Goal: Book appointment/travel/reservation

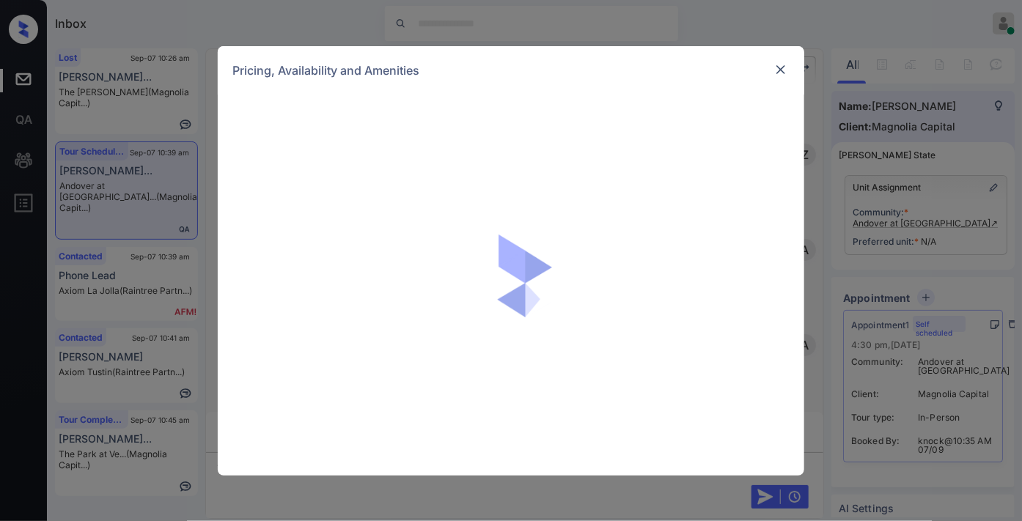
scroll to position [1157, 0]
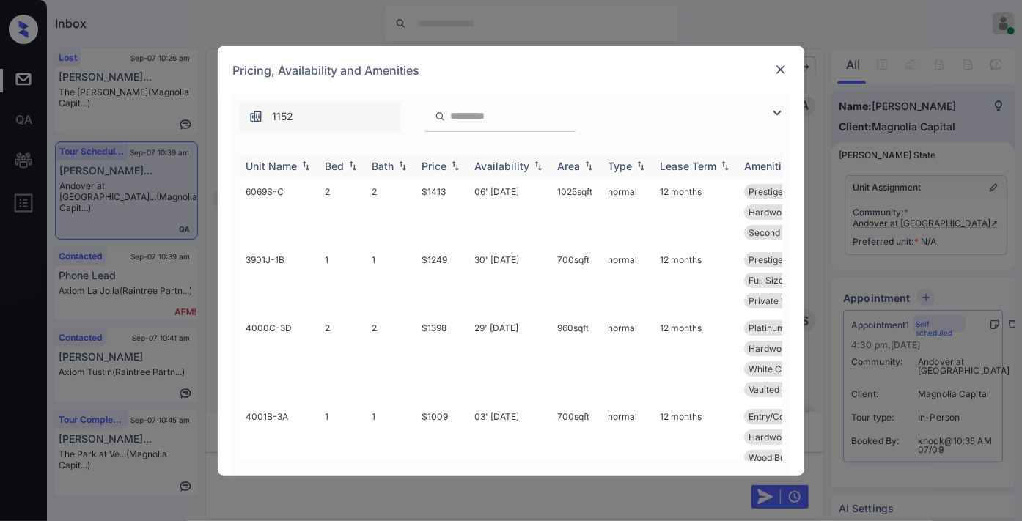
click at [444, 160] on div "Price" at bounding box center [434, 166] width 25 height 12
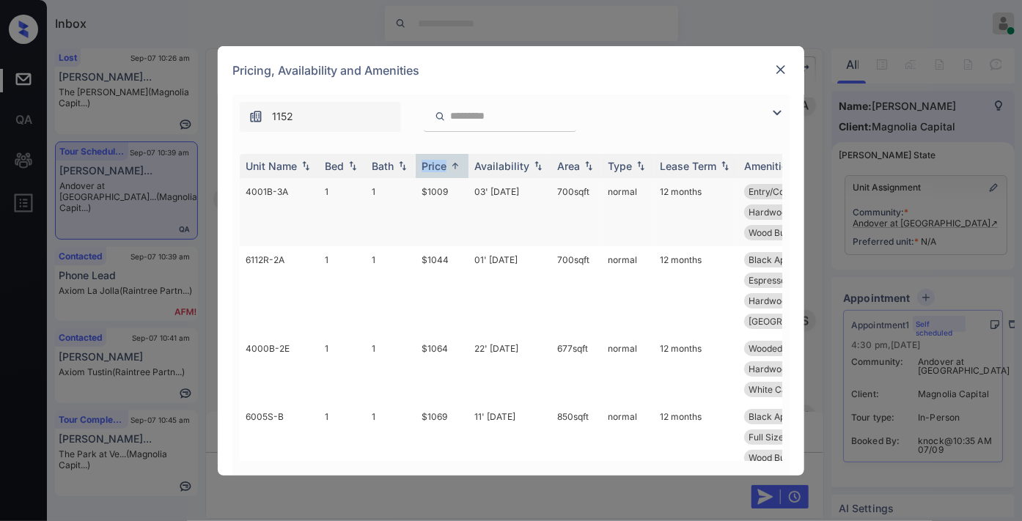
click at [453, 194] on td "$1009" at bounding box center [442, 212] width 53 height 68
drag, startPoint x: 453, startPoint y: 194, endPoint x: 431, endPoint y: 191, distance: 23.0
click at [401, 194] on tr "4001B-3A 1 1 $1009 03' Nov 25 700 sqft normal 12 months Entry/Coat Clos... Full…" at bounding box center [623, 212] width 766 height 68
copy tr "$1009"
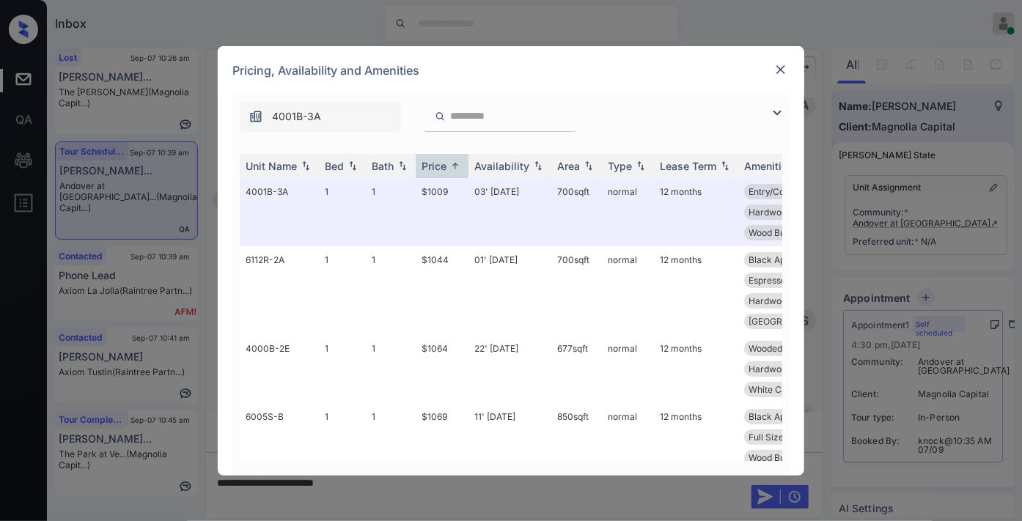
click at [783, 65] on div at bounding box center [781, 70] width 18 height 18
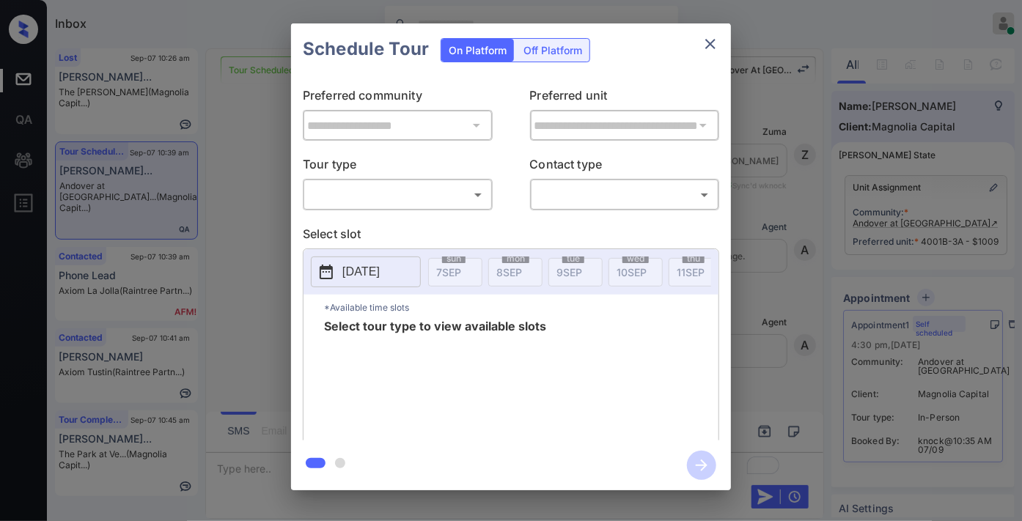
scroll to position [2149, 0]
click at [390, 201] on body "Inbox Samantha Soliven Online Set yourself offline Set yourself on break Profil…" at bounding box center [511, 260] width 1022 height 521
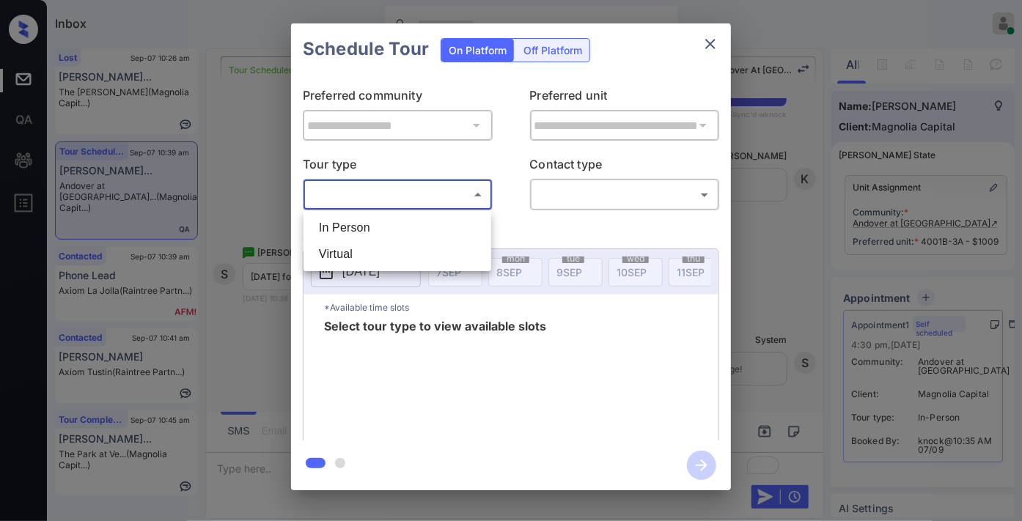
click at [394, 224] on li "In Person" at bounding box center [397, 228] width 180 height 26
type input "********"
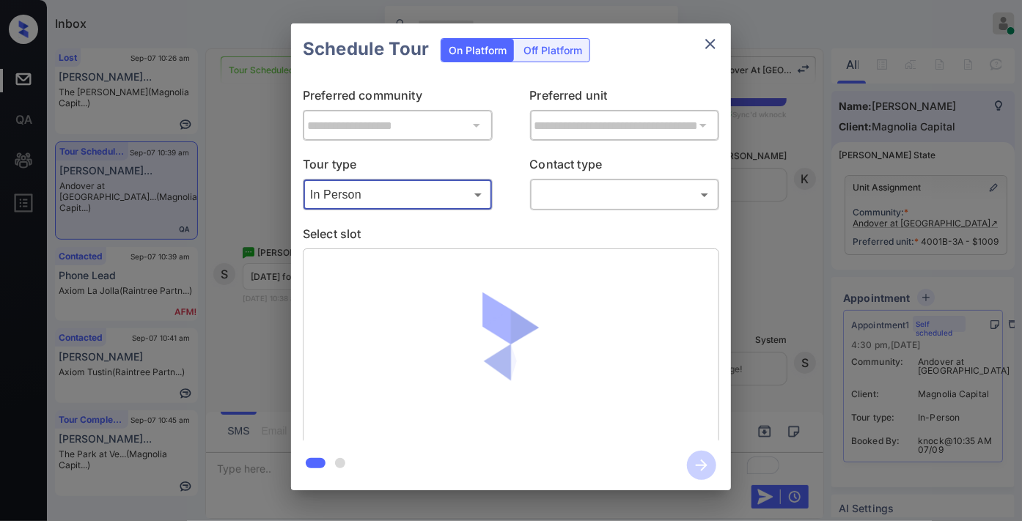
click at [566, 194] on body "Inbox Samantha Soliven Online Set yourself offline Set yourself on break Profil…" at bounding box center [511, 260] width 1022 height 521
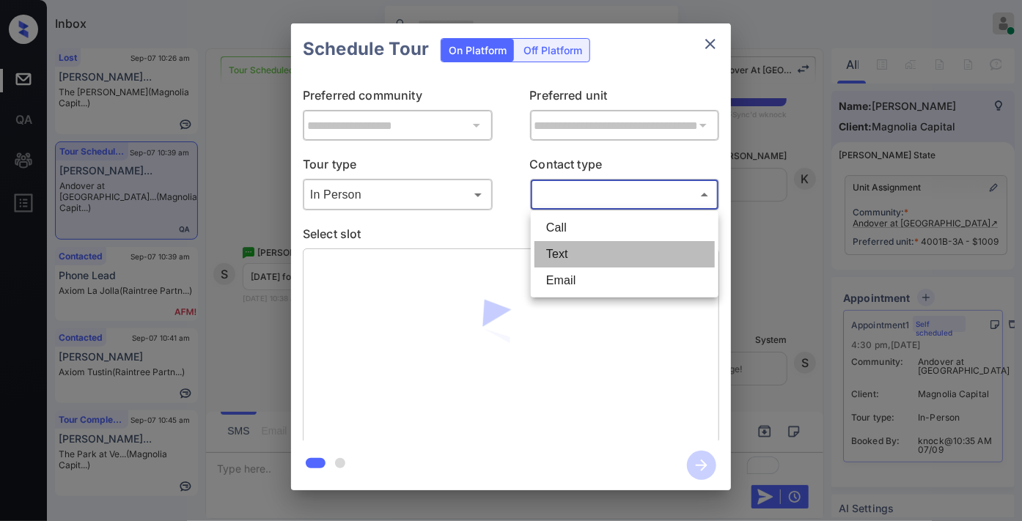
click at [582, 257] on li "Text" at bounding box center [625, 254] width 180 height 26
type input "****"
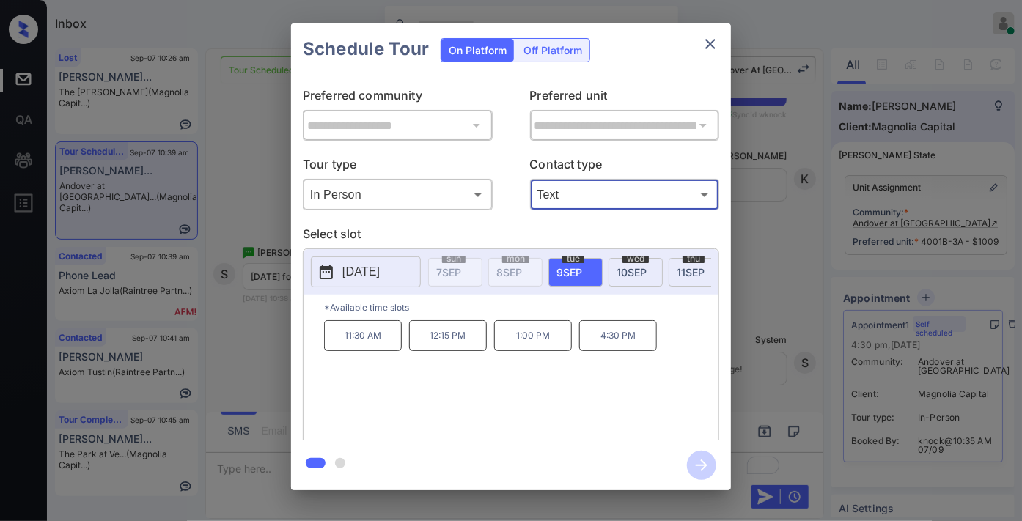
click at [709, 47] on icon "close" at bounding box center [711, 44] width 18 height 18
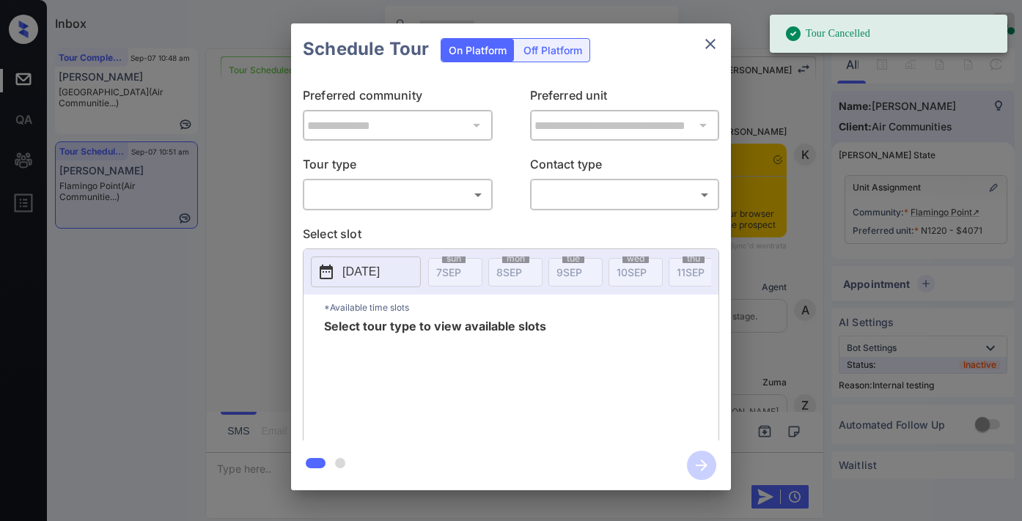
click at [412, 209] on div "​ ​" at bounding box center [398, 195] width 190 height 32
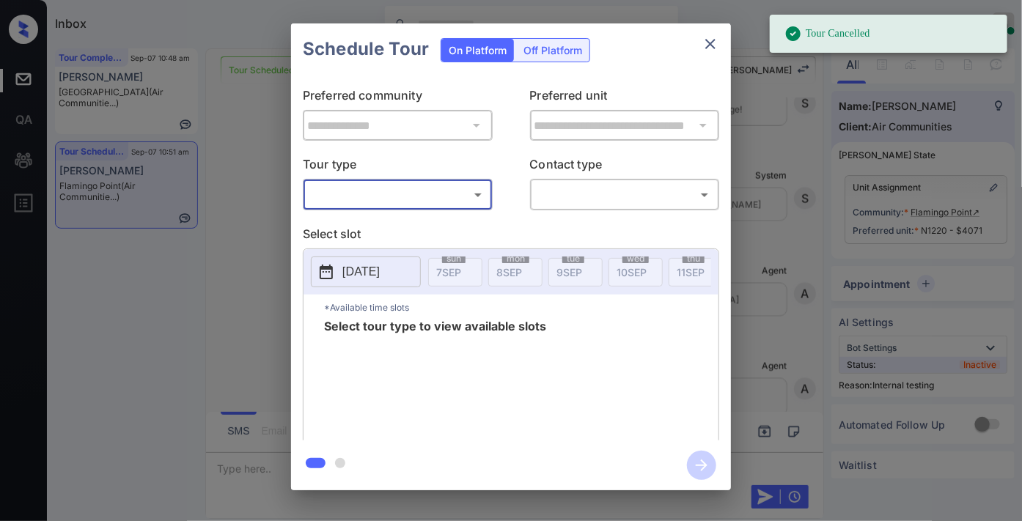
click at [403, 202] on body "Tour Cancelled Inbox Samantha Soliven Online Set yourself offline Set yourself …" at bounding box center [511, 260] width 1022 height 521
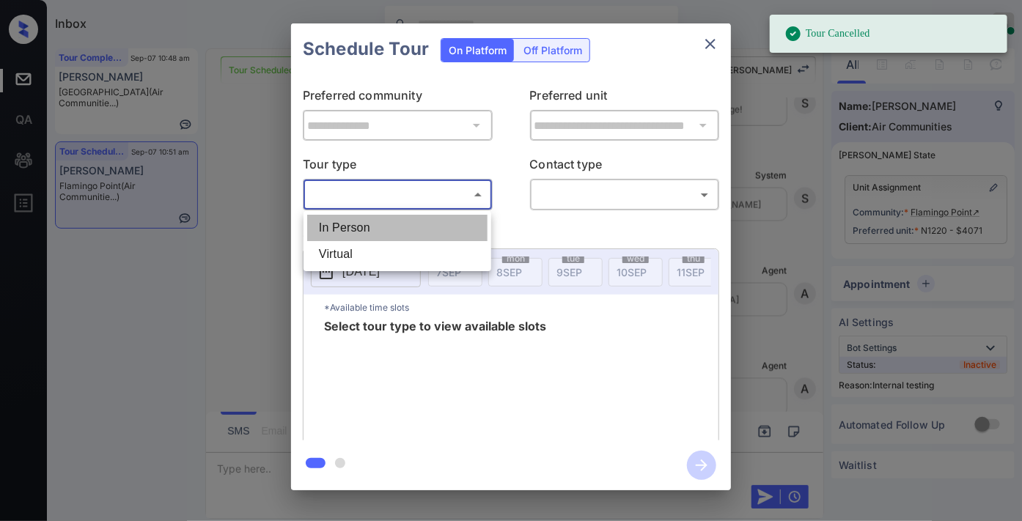
click at [404, 230] on li "In Person" at bounding box center [397, 228] width 180 height 26
type input "********"
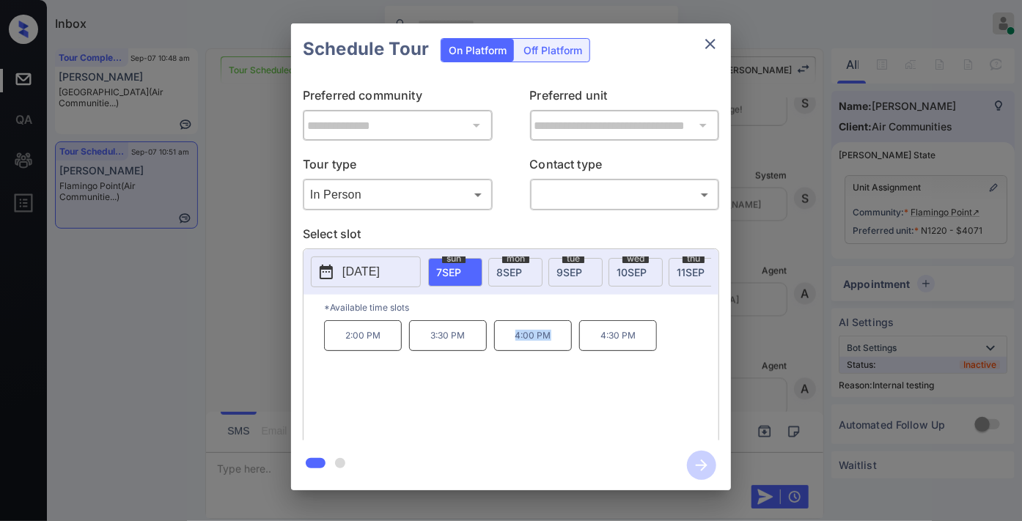
drag, startPoint x: 562, startPoint y: 346, endPoint x: 512, endPoint y: 345, distance: 49.9
click at [512, 345] on p "4:00 PM" at bounding box center [533, 336] width 78 height 31
copy p "4:00 PM"
click at [715, 38] on icon "close" at bounding box center [711, 44] width 18 height 18
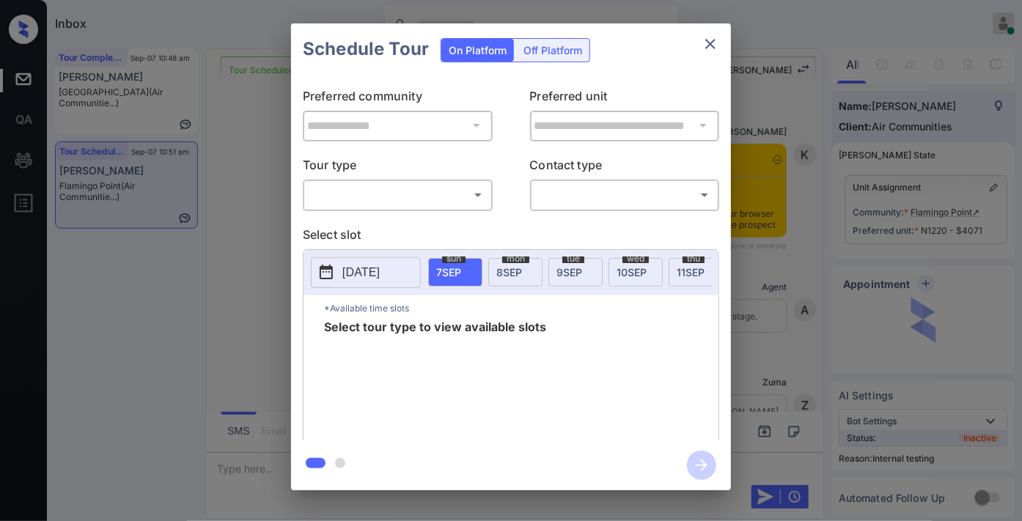
scroll to position [6815, 0]
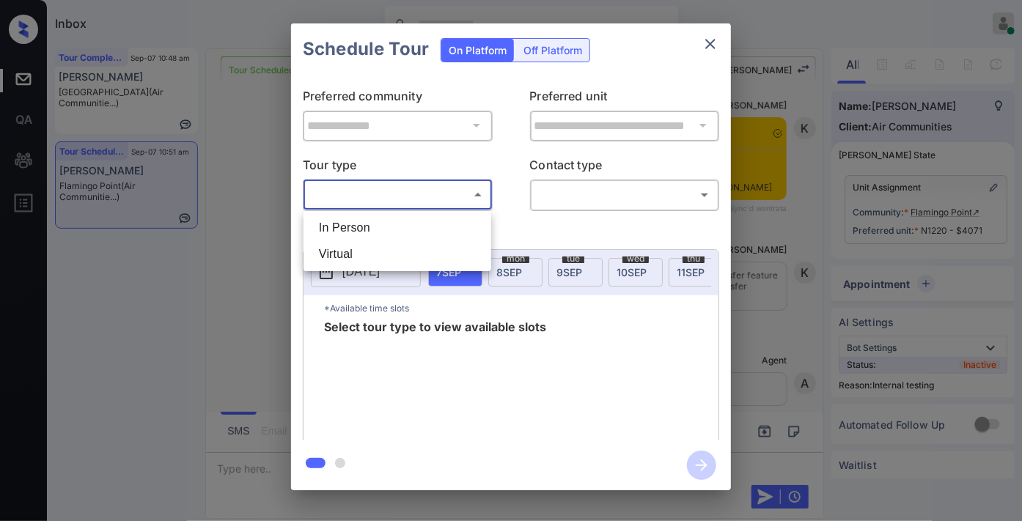
click at [375, 207] on body "Inbox Samantha Soliven Online Set yourself offline Set yourself on break Profil…" at bounding box center [511, 260] width 1022 height 521
click at [386, 236] on li "In Person" at bounding box center [397, 228] width 180 height 26
type input "********"
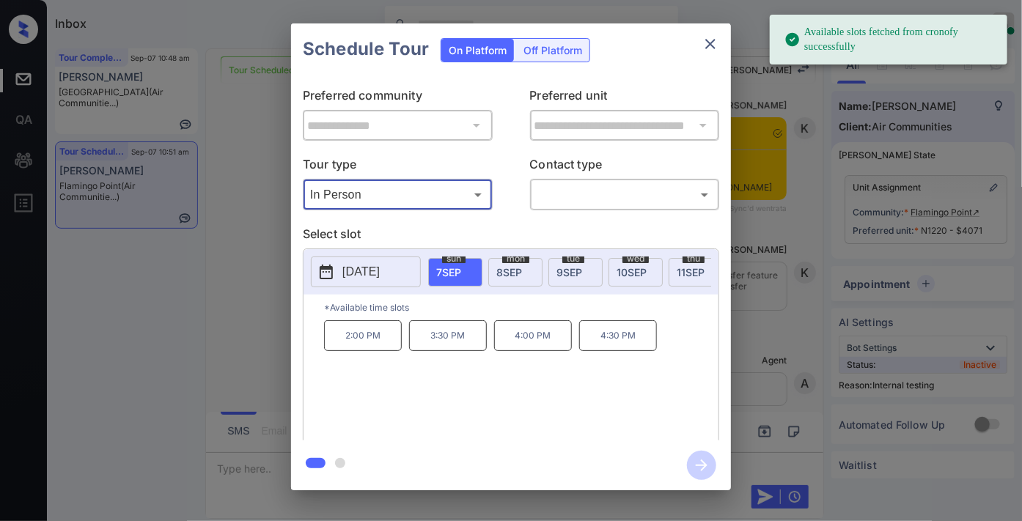
click at [504, 260] on span "mon" at bounding box center [515, 259] width 27 height 9
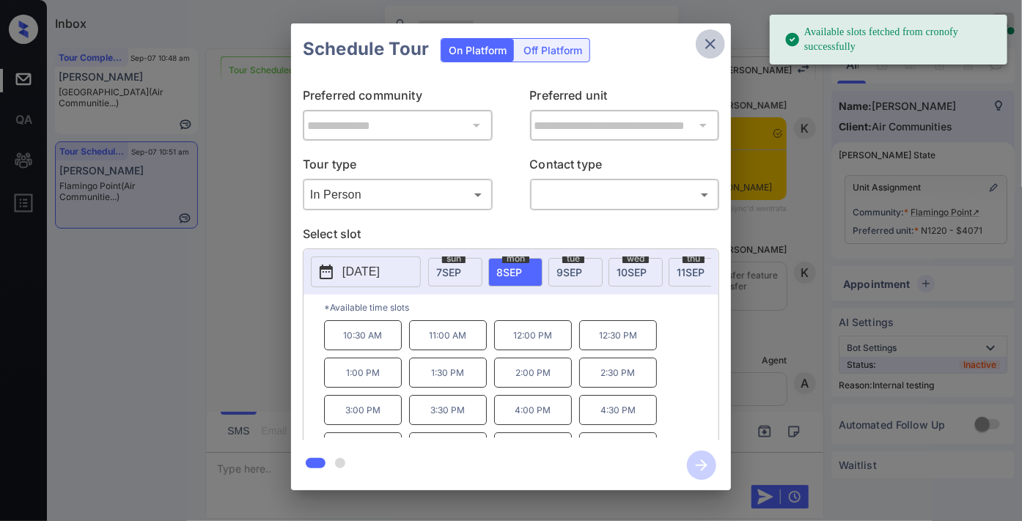
click at [711, 39] on icon "close" at bounding box center [711, 44] width 18 height 18
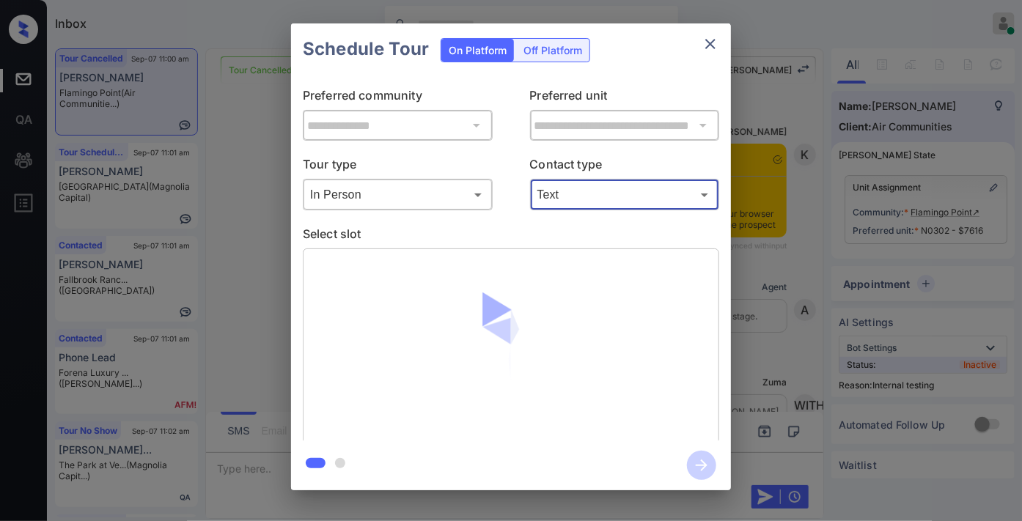
scroll to position [13296, 0]
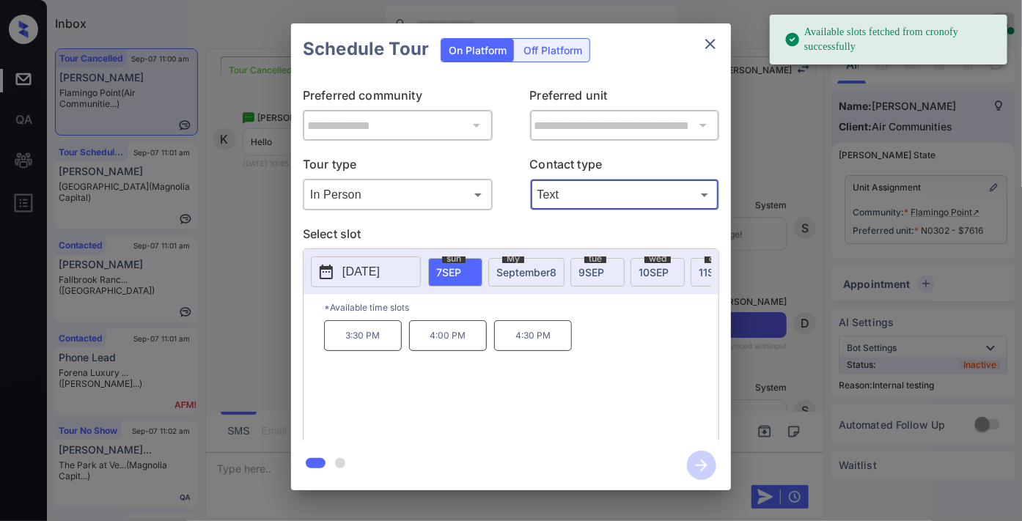
click at [715, 42] on icon "close" at bounding box center [711, 44] width 18 height 18
